Goal: Find specific page/section: Find specific page/section

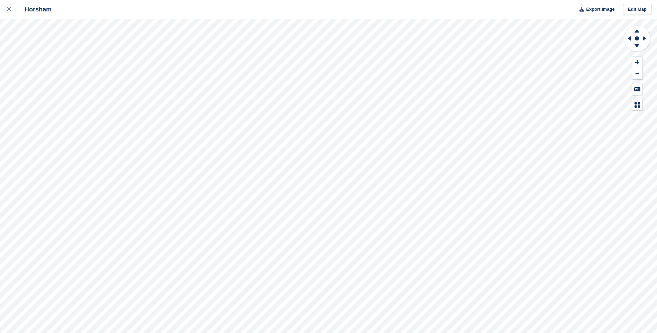
drag, startPoint x: 10, startPoint y: 9, endPoint x: 44, endPoint y: 0, distance: 35.0
click at [10, 9] on icon at bounding box center [9, 9] width 4 height 4
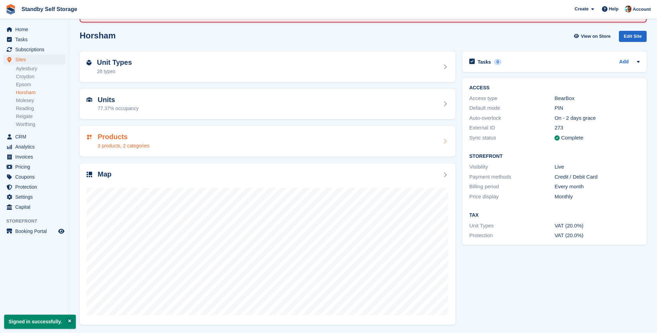
scroll to position [46, 0]
click at [27, 148] on span "Analytics" at bounding box center [36, 147] width 42 height 10
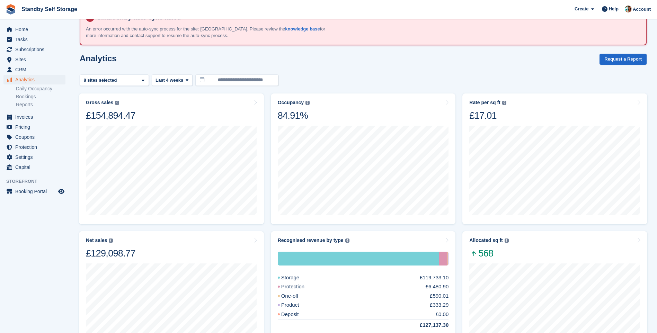
scroll to position [35, 0]
